Goal: Transaction & Acquisition: Book appointment/travel/reservation

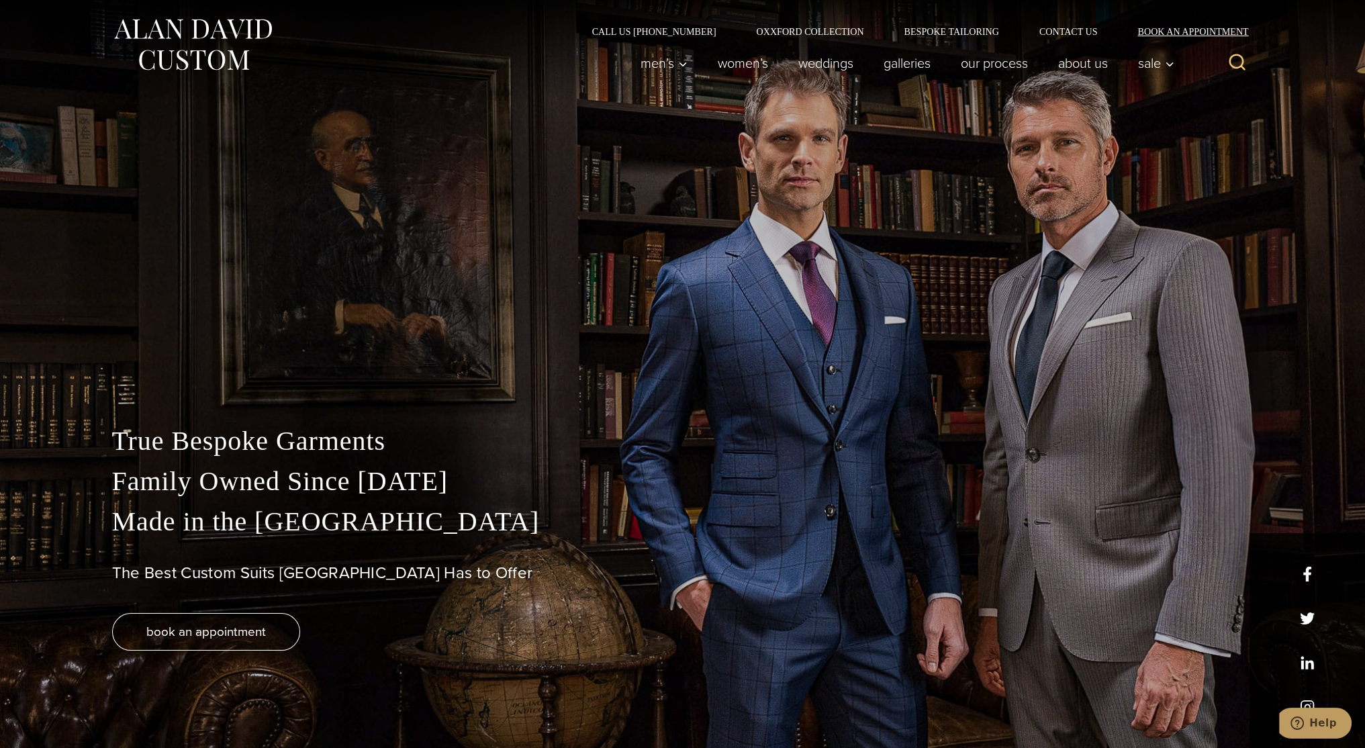
click at [1235, 31] on link "Book an Appointment" at bounding box center [1185, 31] width 136 height 9
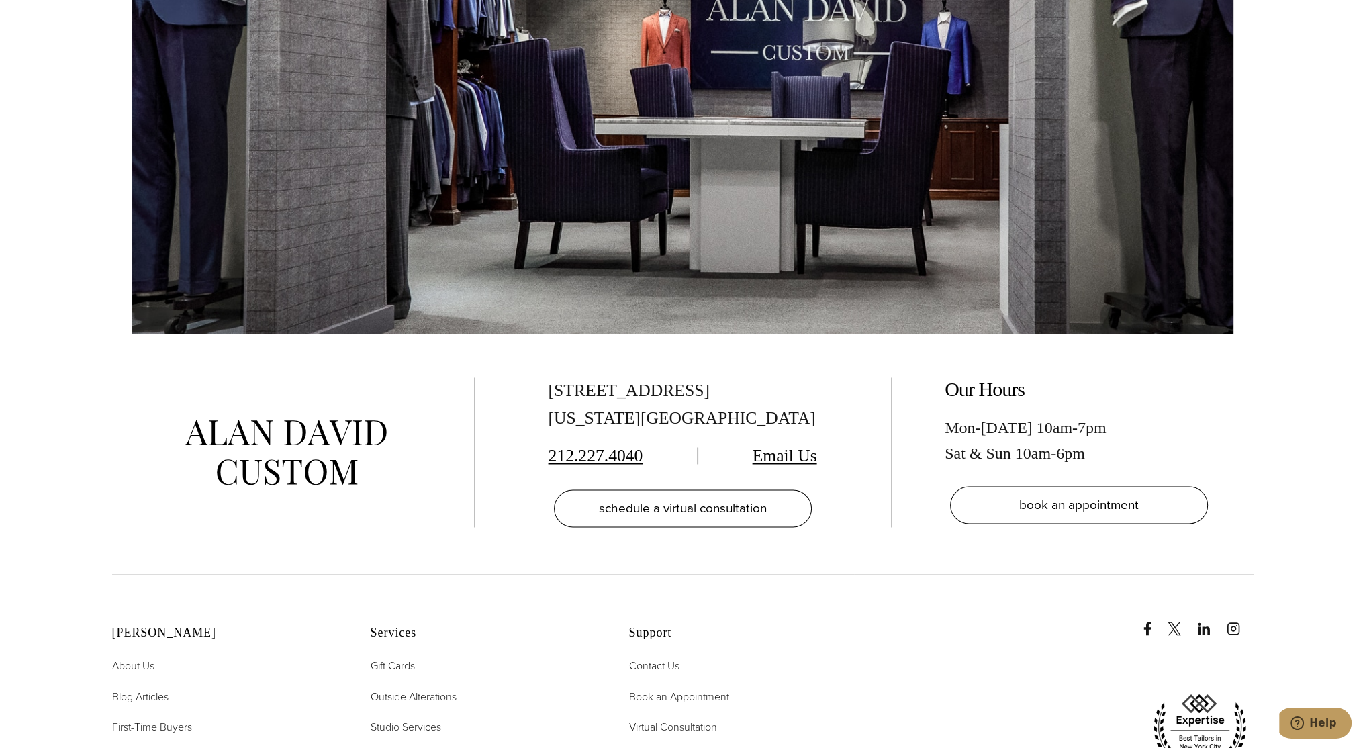
scroll to position [2797, 0]
